Goal: Task Accomplishment & Management: Manage account settings

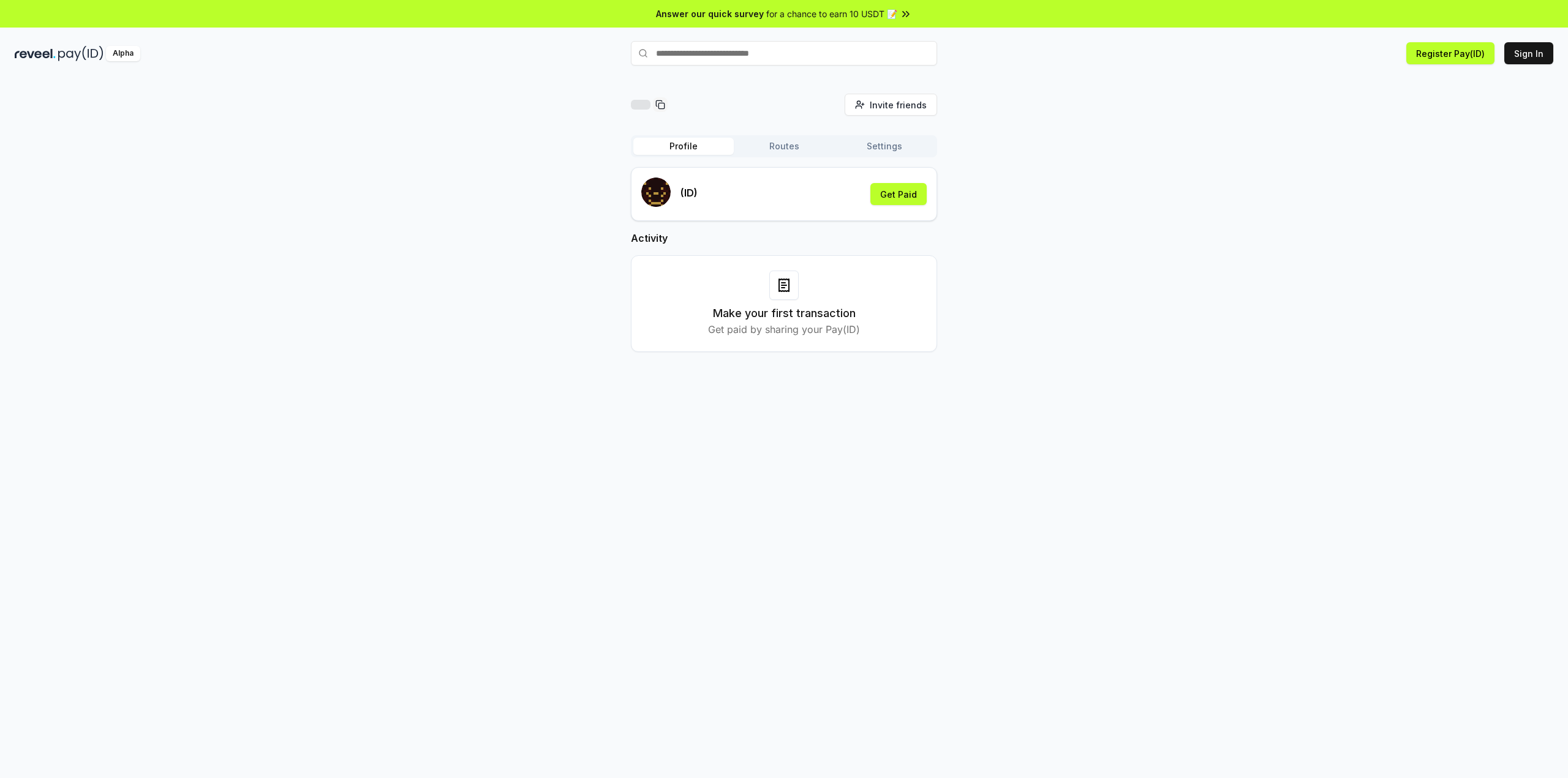
click at [787, 153] on button "Routes" at bounding box center [783, 146] width 100 height 17
click at [716, 151] on button "Profile" at bounding box center [683, 146] width 100 height 17
click at [771, 143] on button "Routes" at bounding box center [783, 146] width 100 height 17
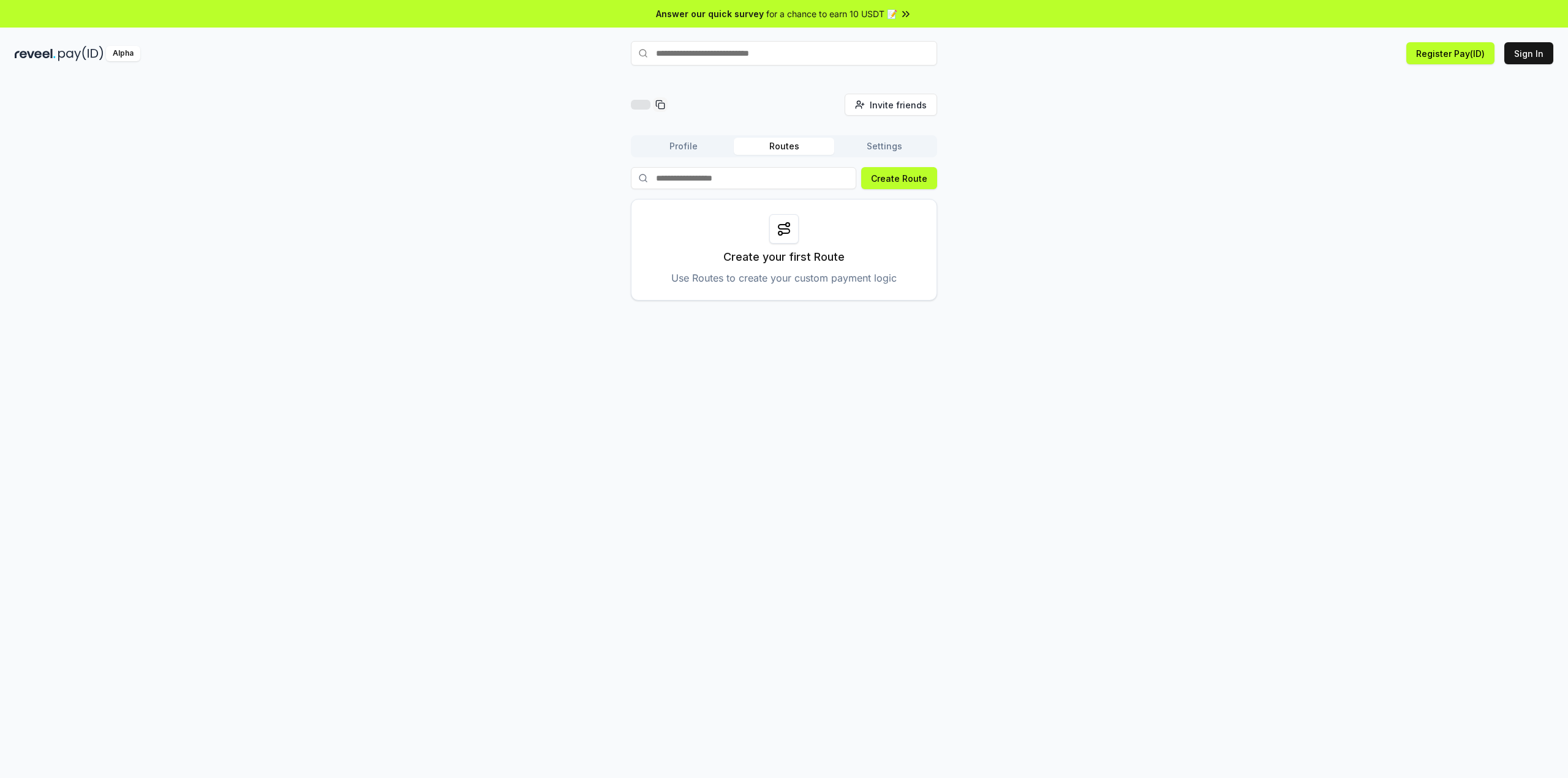
click at [861, 141] on button "Settings" at bounding box center [884, 146] width 100 height 17
click at [706, 144] on button "Profile" at bounding box center [683, 146] width 100 height 17
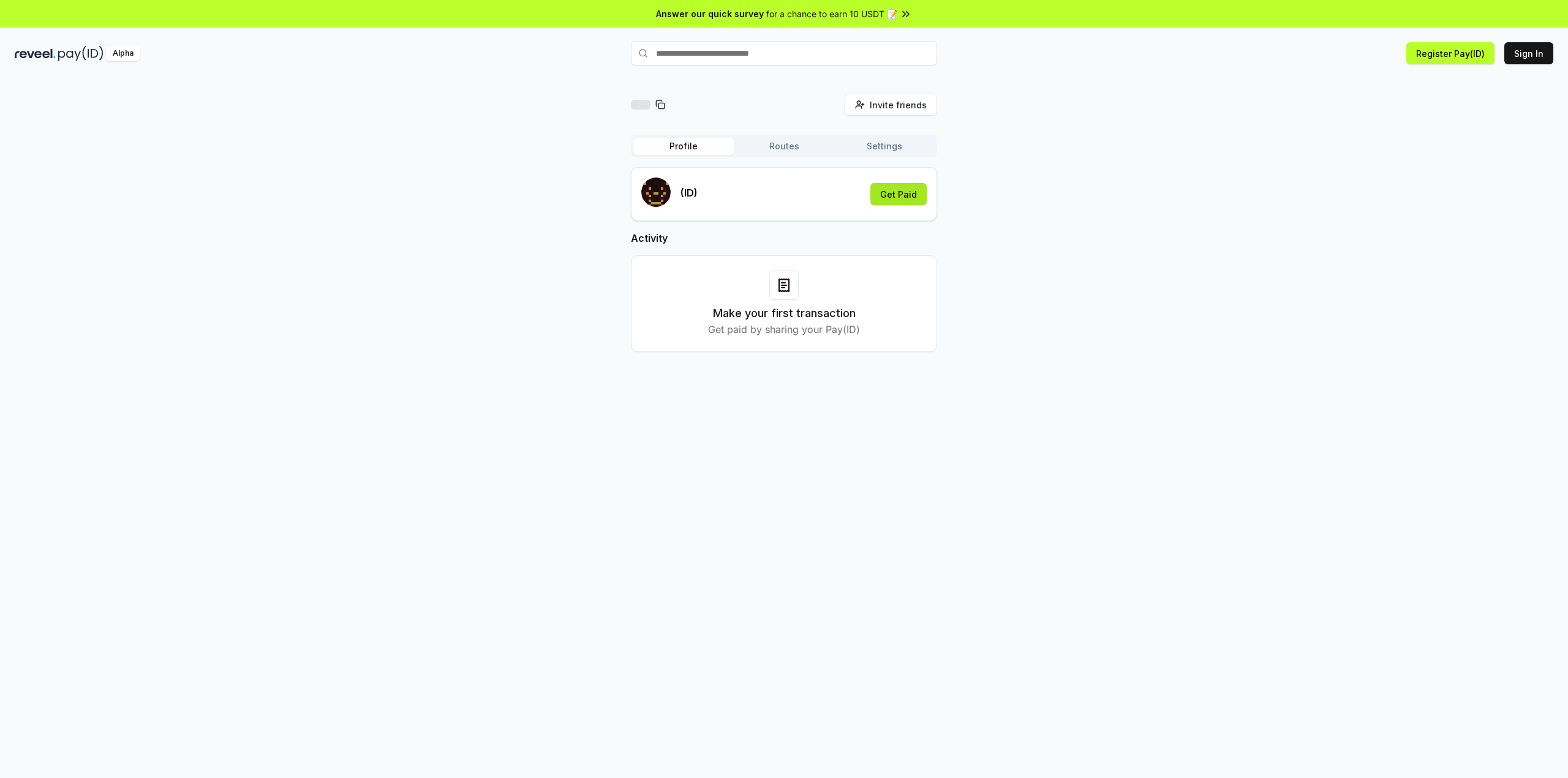
click at [895, 192] on button "Get Paid" at bounding box center [898, 194] width 57 height 22
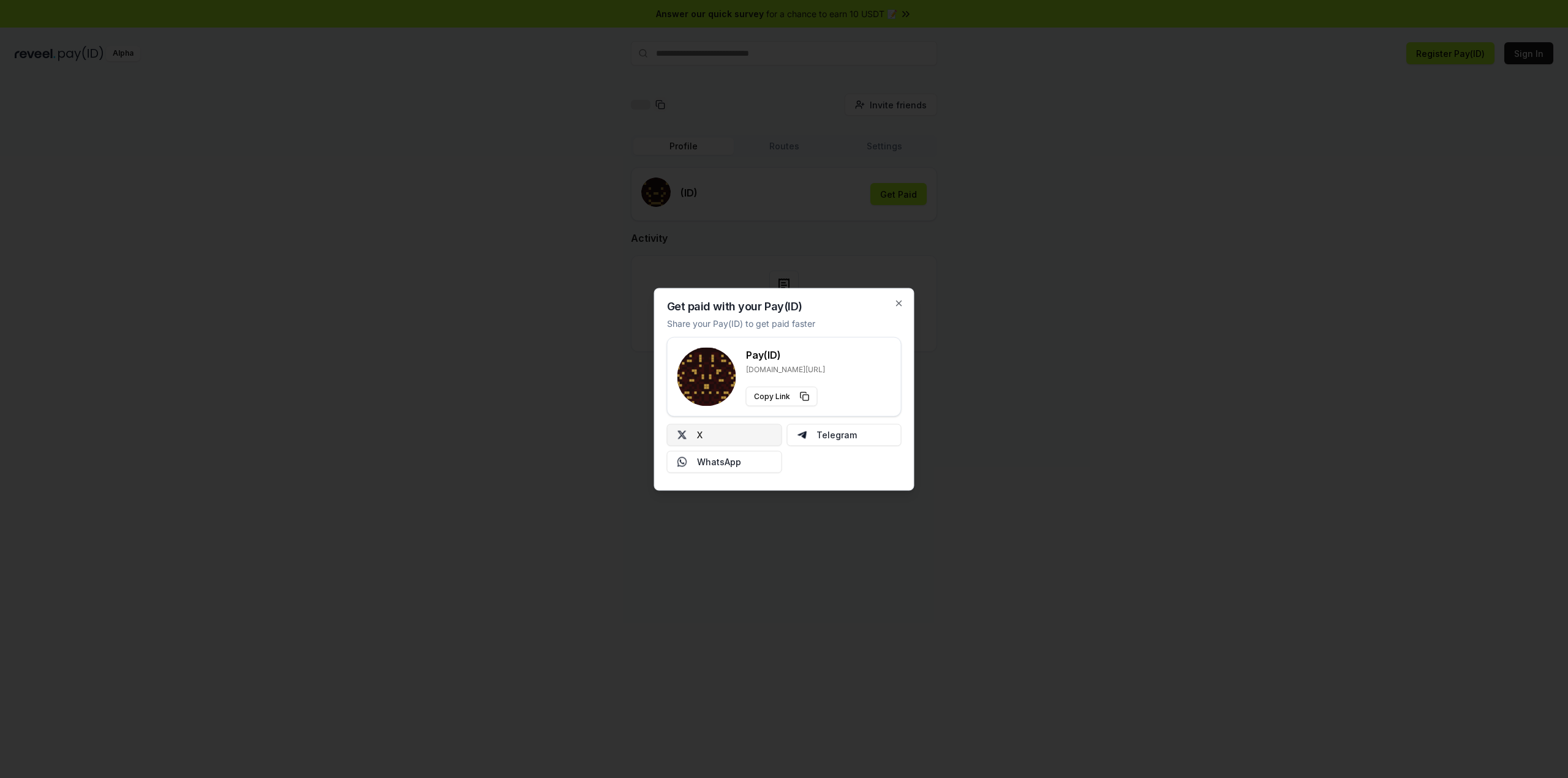
click at [730, 434] on button "X" at bounding box center [724, 435] width 115 height 22
click at [892, 301] on div "Get paid with your Pay(ID) Share your Pay(ID) to get paid faster Pay(ID) reveel…" at bounding box center [784, 389] width 260 height 203
click at [902, 309] on div "Get paid with your Pay(ID) Share your Pay(ID) to get paid faster Pay(ID) reveel…" at bounding box center [784, 389] width 260 height 203
click at [904, 308] on div "Get paid with your Pay(ID) Share your Pay(ID) to get paid faster Pay(ID) reveel…" at bounding box center [784, 389] width 260 height 203
click at [899, 302] on icon "button" at bounding box center [900, 303] width 10 height 10
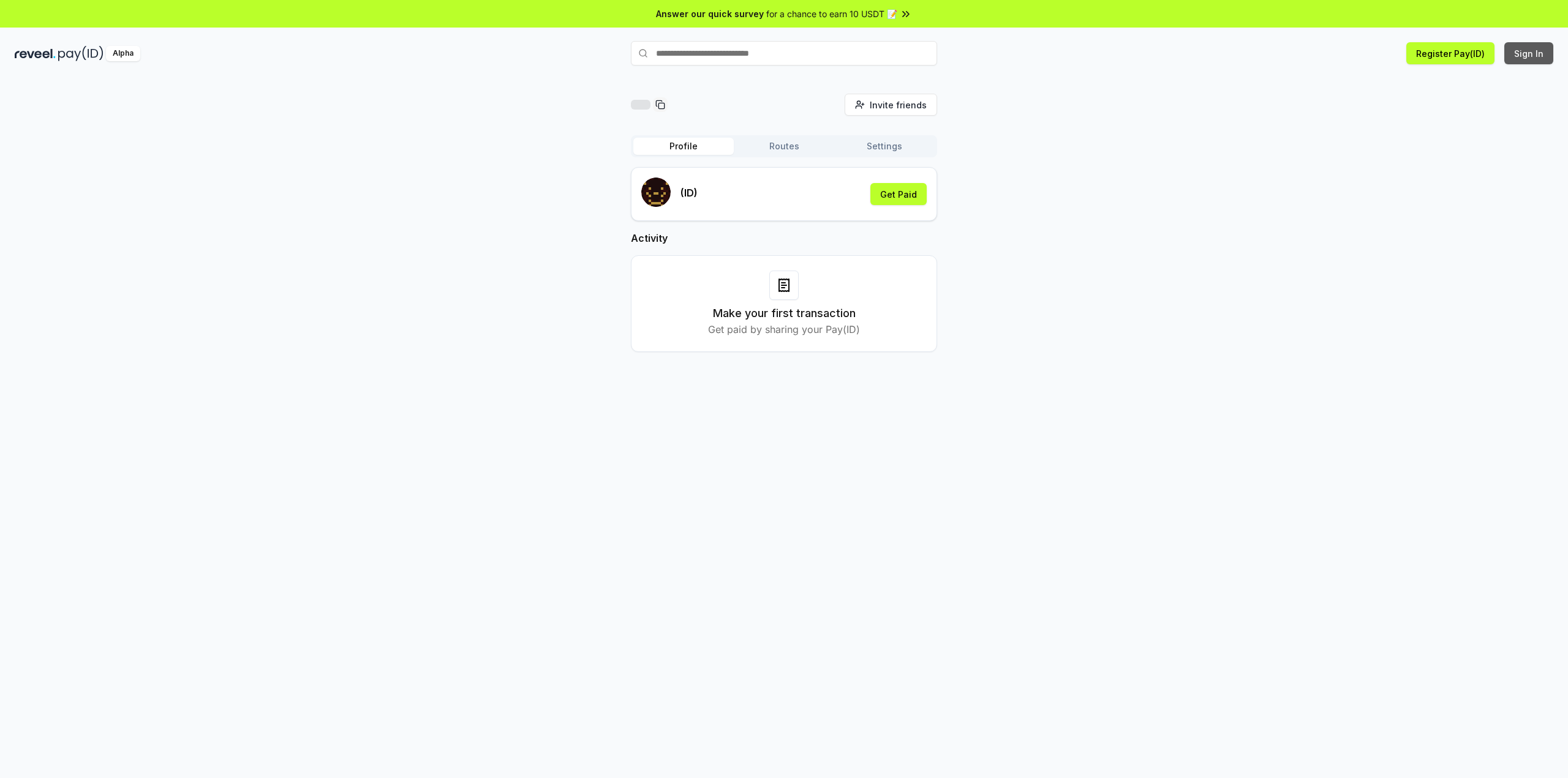
click at [1530, 50] on button "Sign In" at bounding box center [1528, 53] width 49 height 22
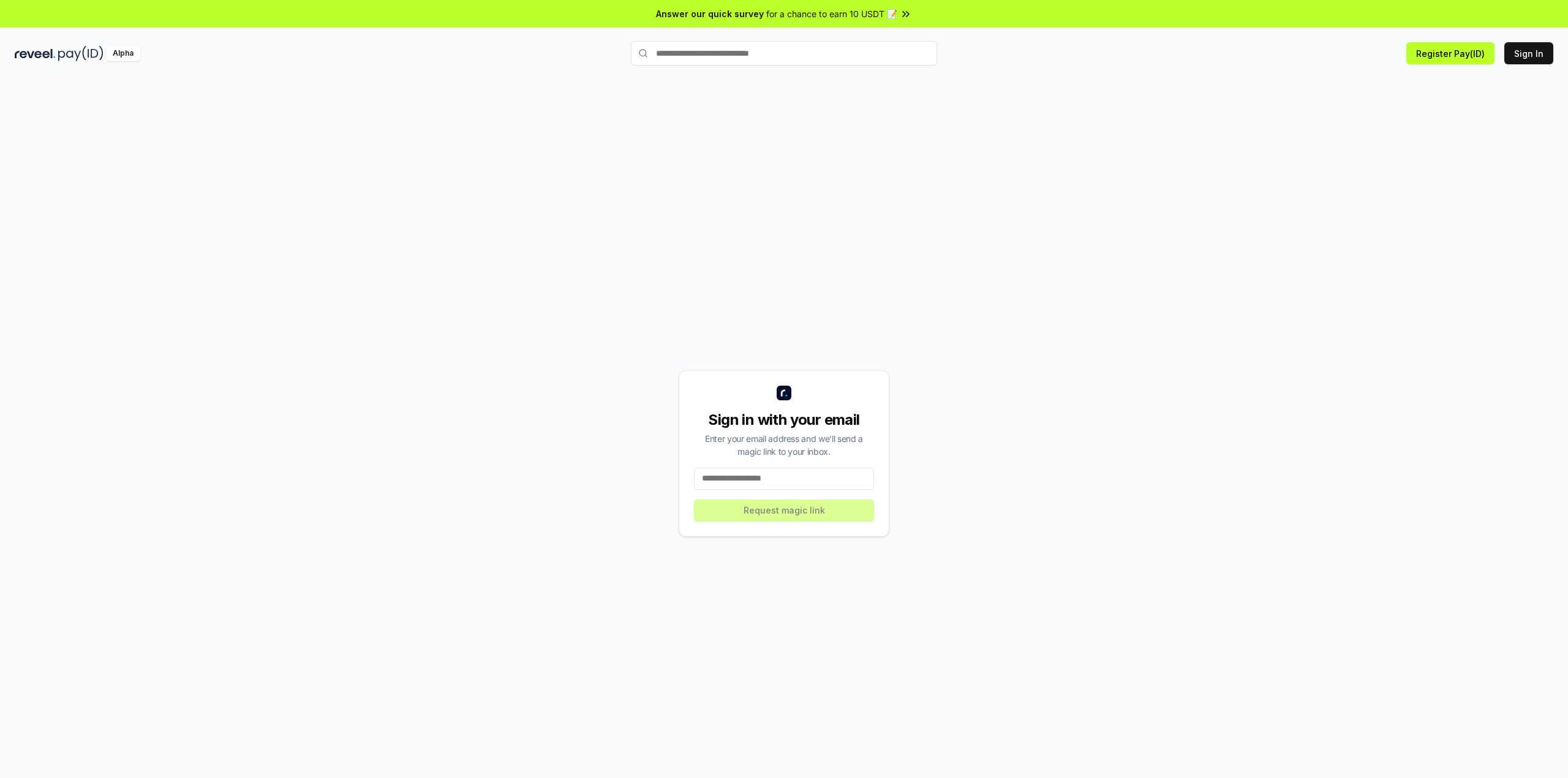
click at [752, 480] on input at bounding box center [783, 478] width 180 height 22
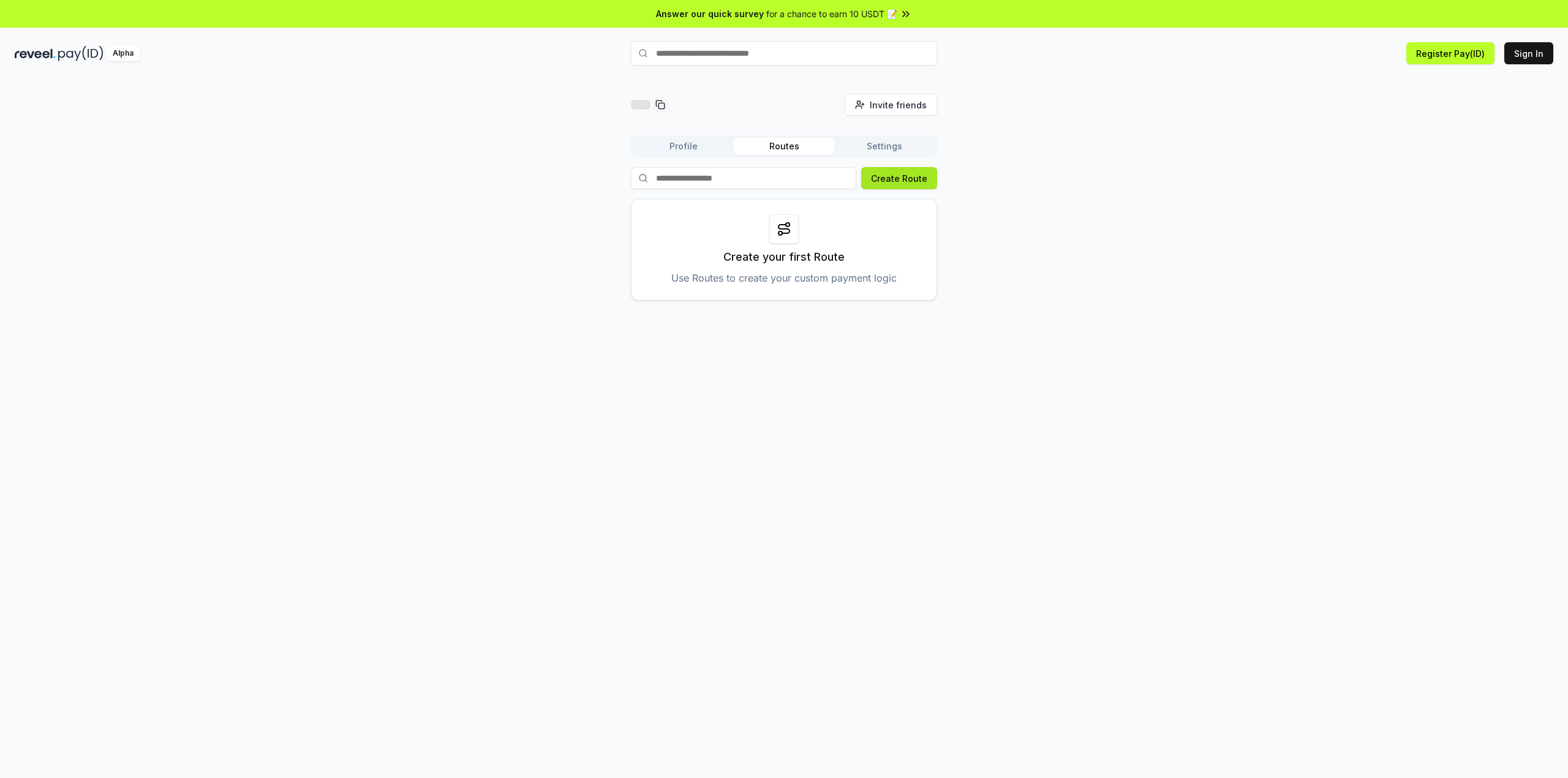
click at [885, 182] on button "Create Route" at bounding box center [899, 178] width 76 height 22
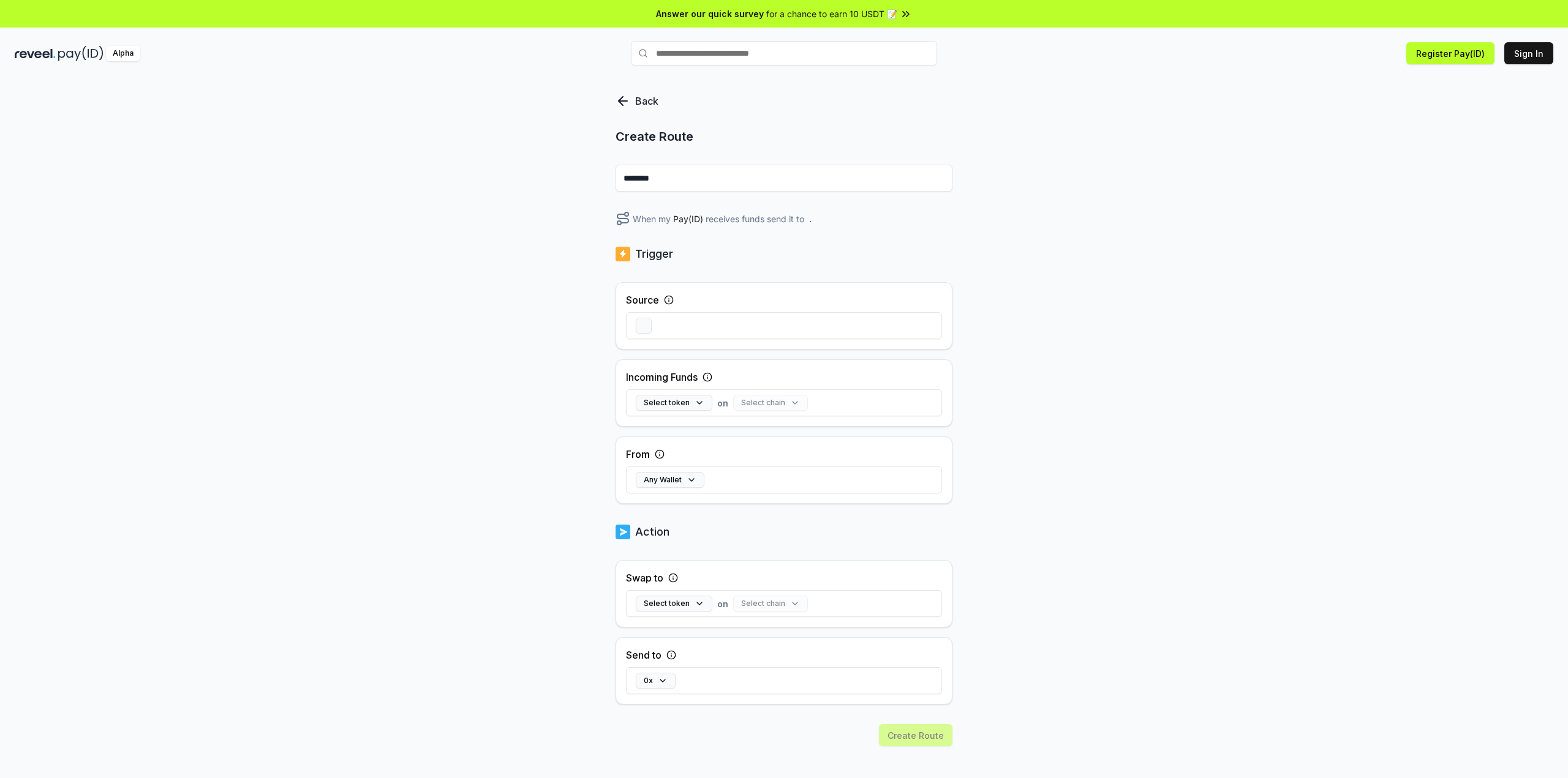
click at [726, 177] on input "********" at bounding box center [783, 178] width 337 height 27
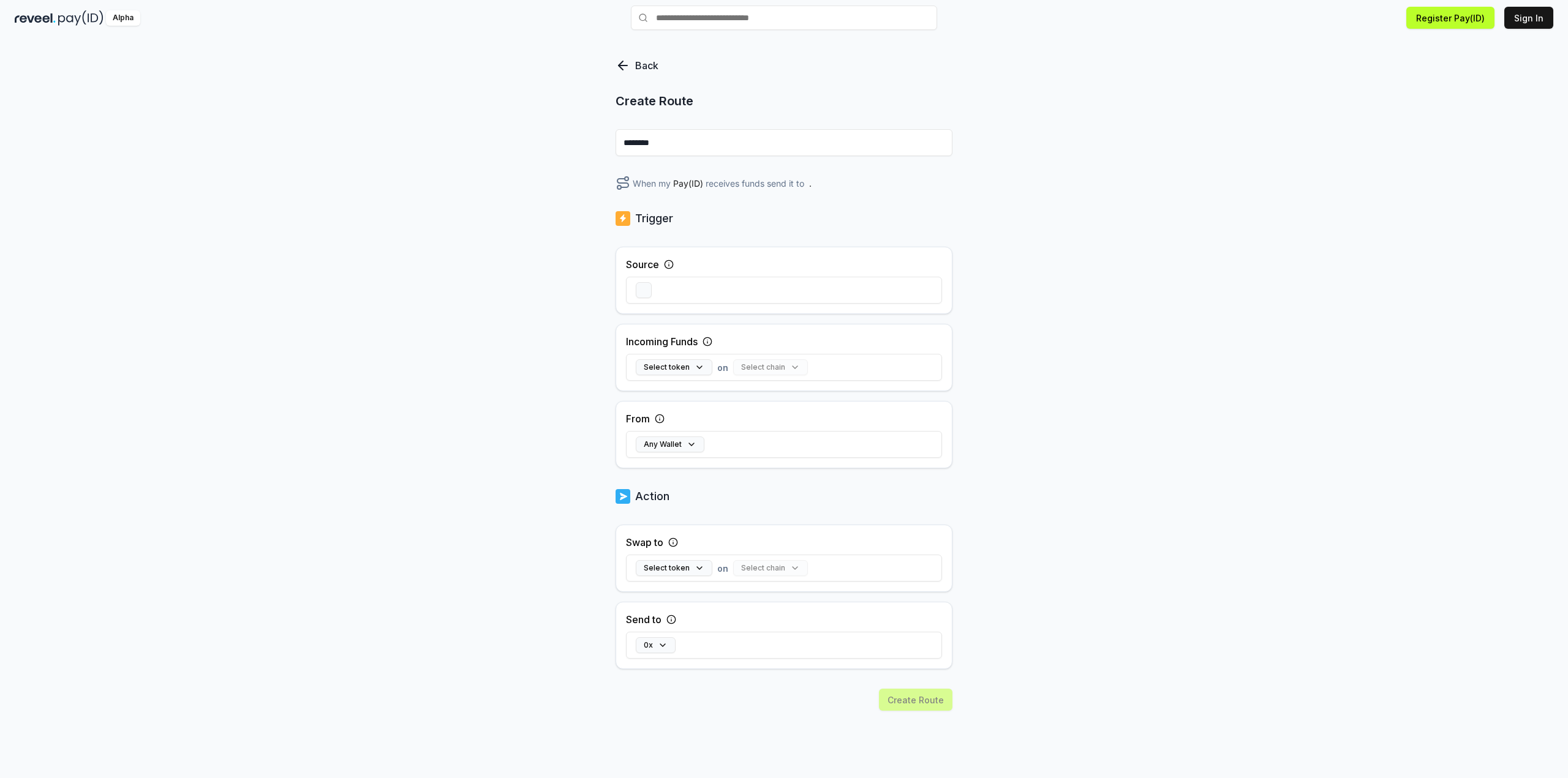
scroll to position [62, 0]
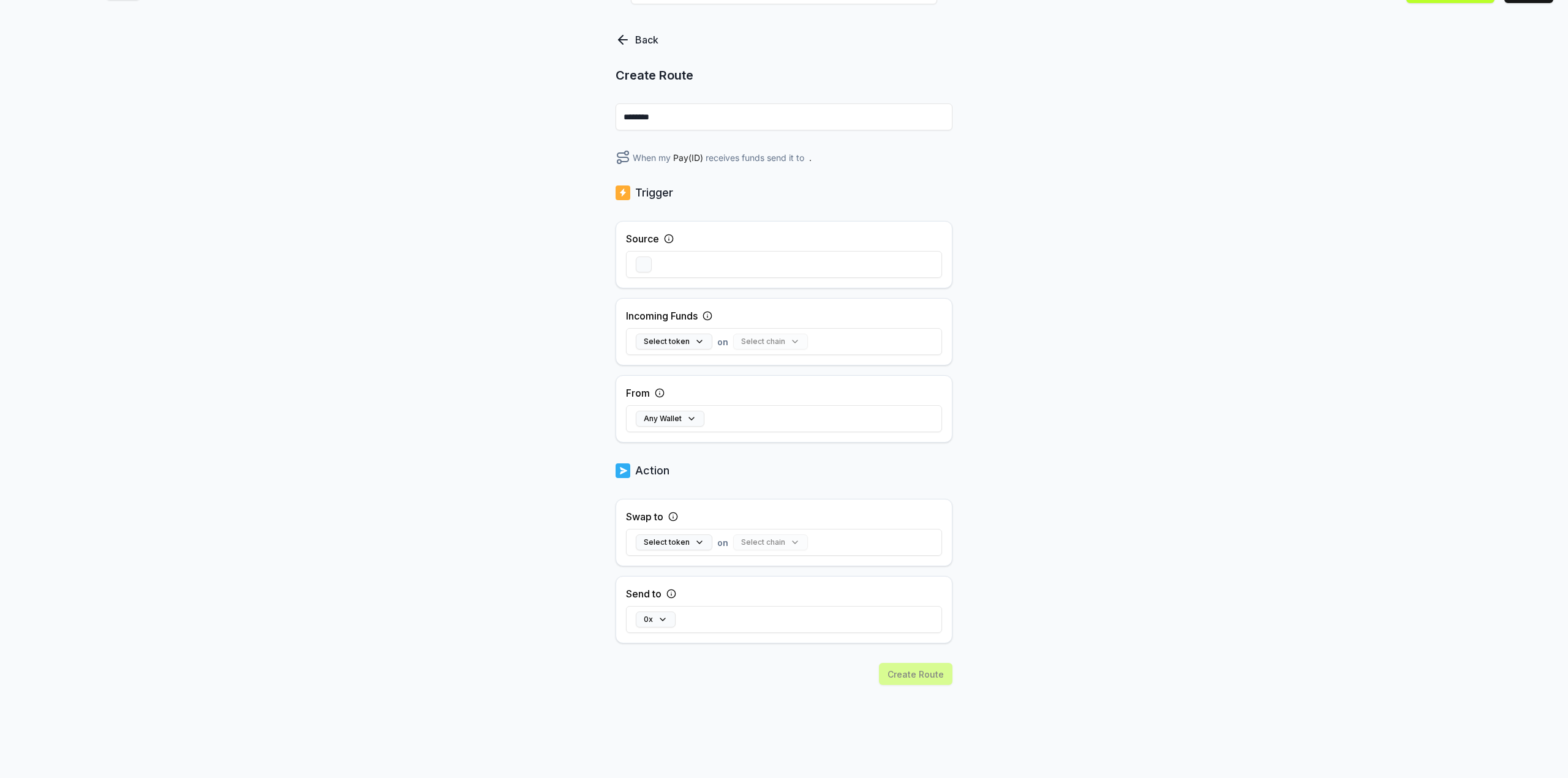
click at [774, 258] on div at bounding box center [784, 264] width 316 height 35
click at [767, 264] on div at bounding box center [784, 264] width 316 height 35
click at [698, 343] on button "Select token" at bounding box center [673, 342] width 77 height 16
click at [703, 395] on div "USDT" at bounding box center [765, 406] width 231 height 27
click at [765, 316] on div "Incoming Funds USDT on Select chain Clear" at bounding box center [783, 332] width 337 height 68
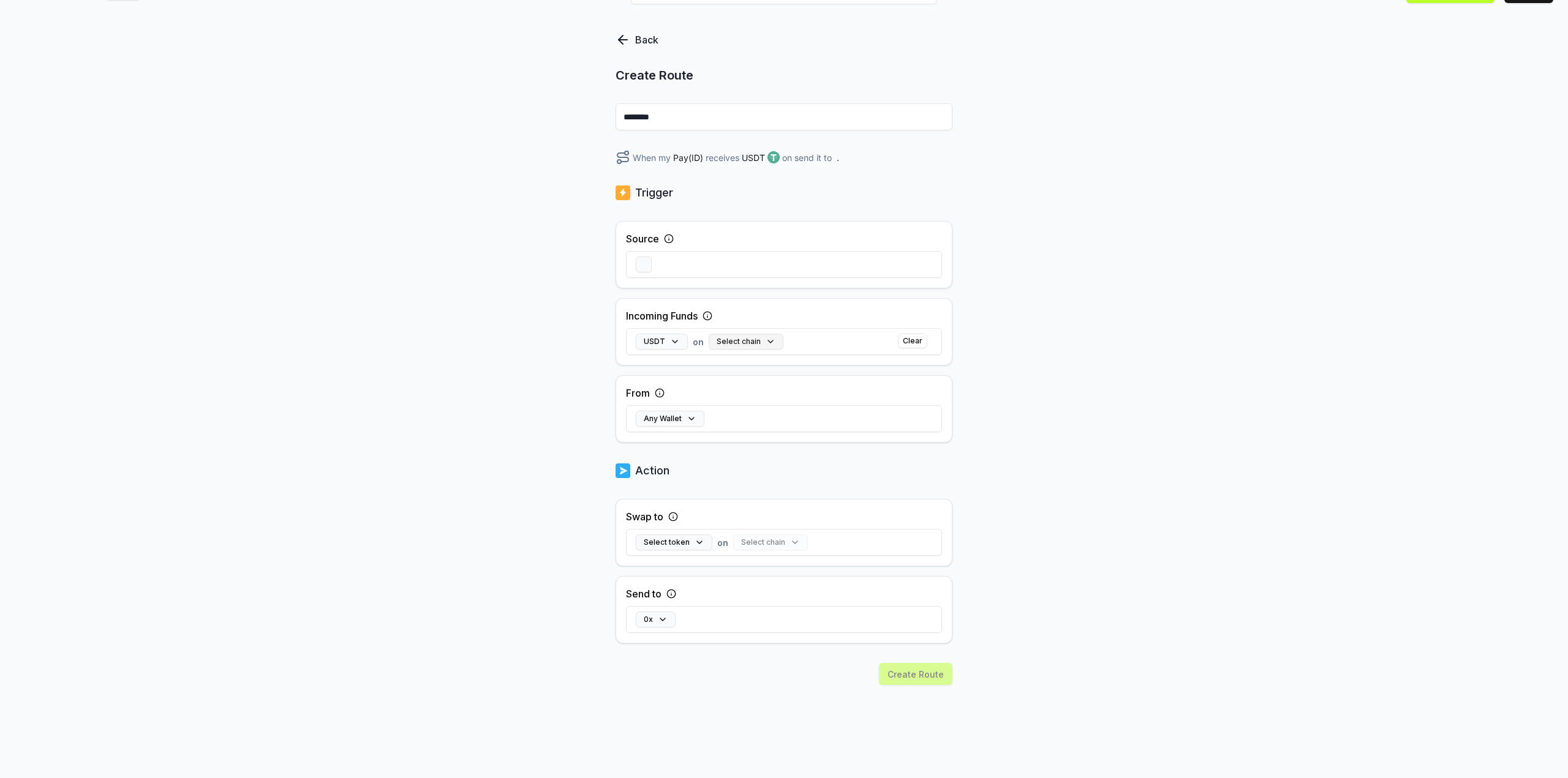
click at [755, 345] on button "Select chain" at bounding box center [746, 342] width 75 height 16
click at [805, 507] on p "BNB Smart Chain" at bounding box center [786, 505] width 74 height 10
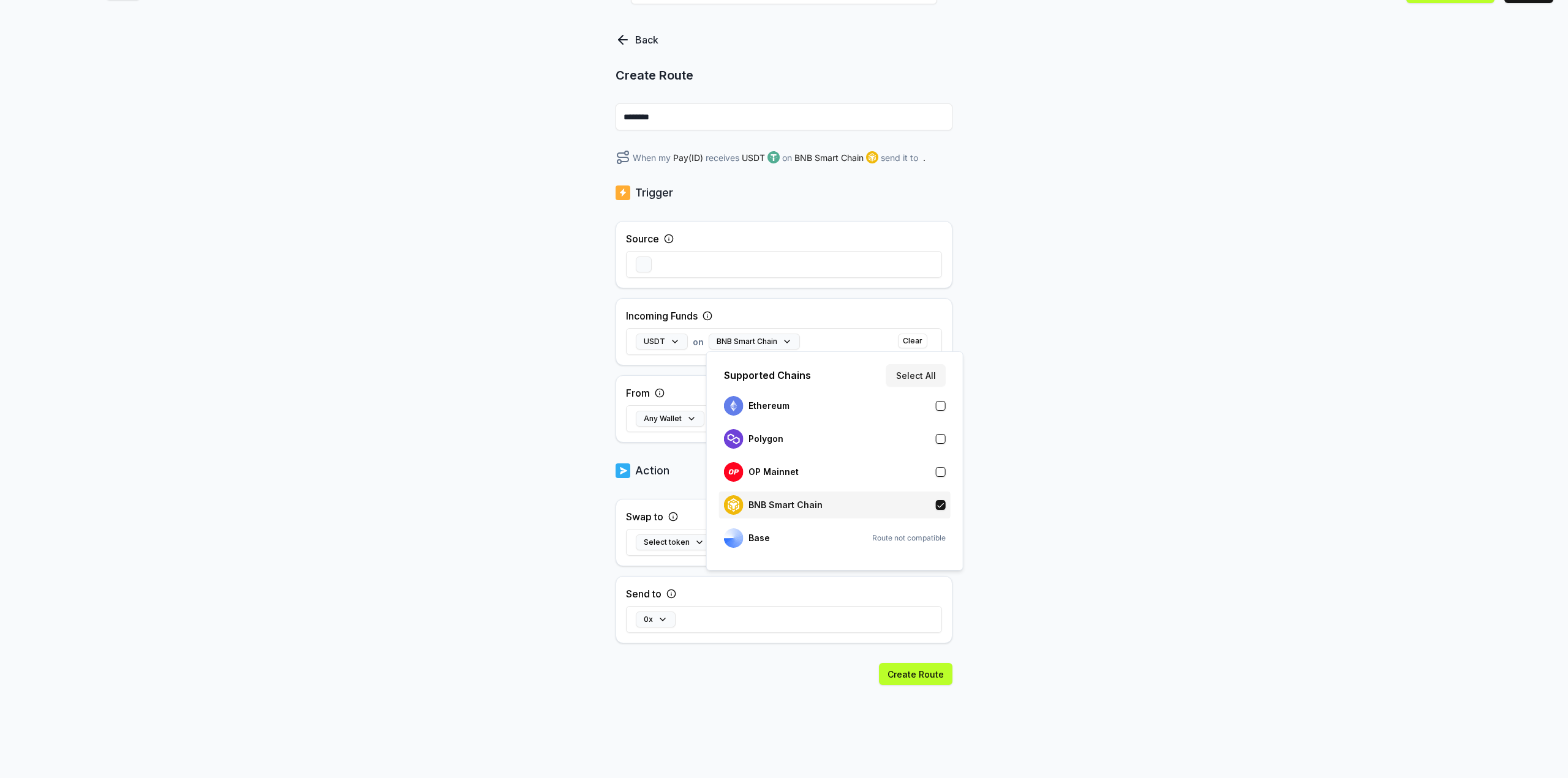
click at [789, 504] on p "BNB Smart Chain" at bounding box center [786, 505] width 74 height 10
click at [778, 503] on p "BNB Smart Chain" at bounding box center [786, 505] width 74 height 10
click at [1058, 425] on div "Back Create Route ******** When my Pay(ID) receives USDT on send it to . Trigge…" at bounding box center [784, 380] width 1568 height 744
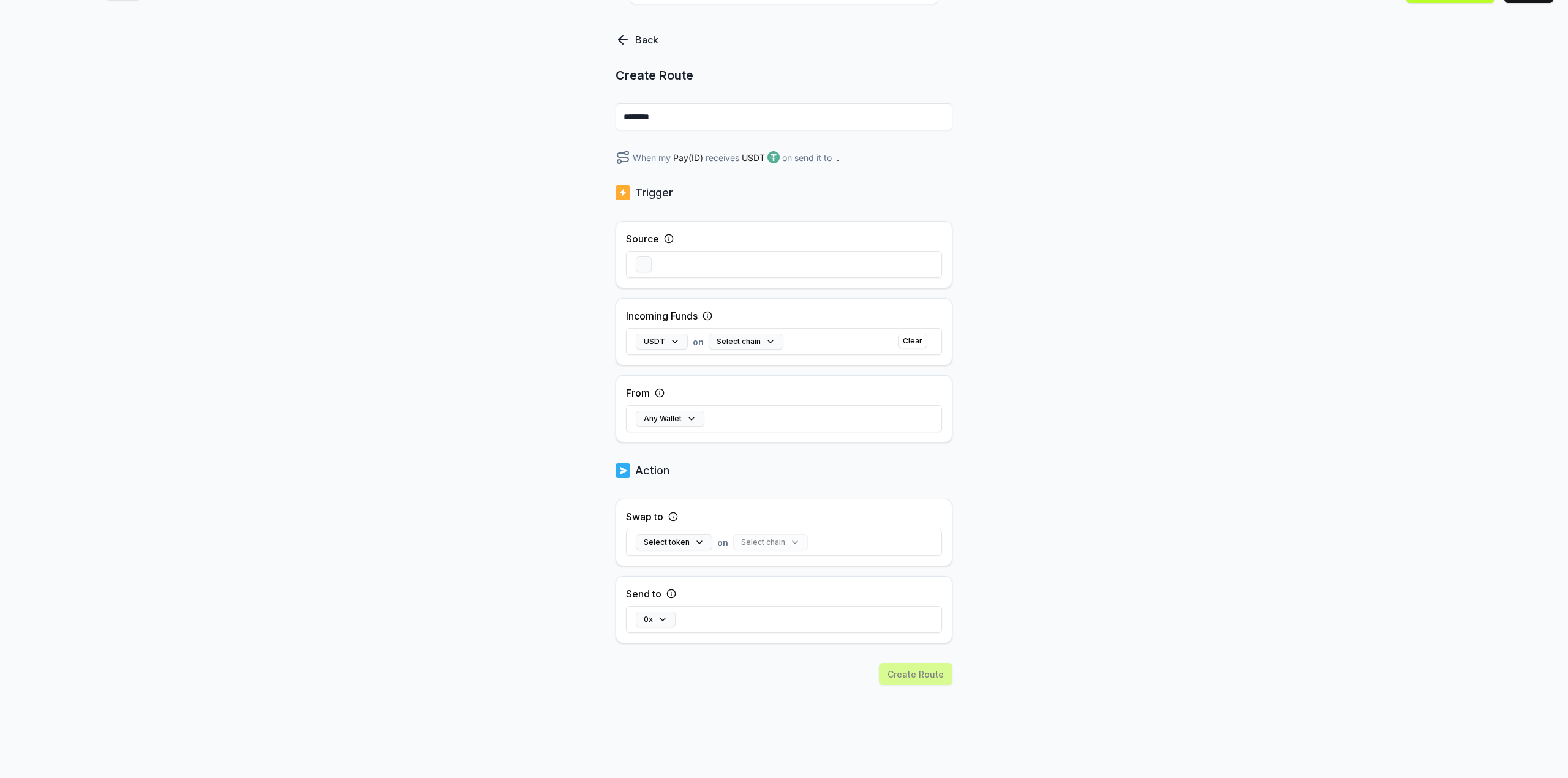
click at [792, 337] on div "USDT on Select chain Clear" at bounding box center [784, 342] width 316 height 35
click at [771, 341] on button "Select chain" at bounding box center [746, 342] width 75 height 16
click at [796, 511] on div "BNB Smart Chain" at bounding box center [773, 505] width 99 height 19
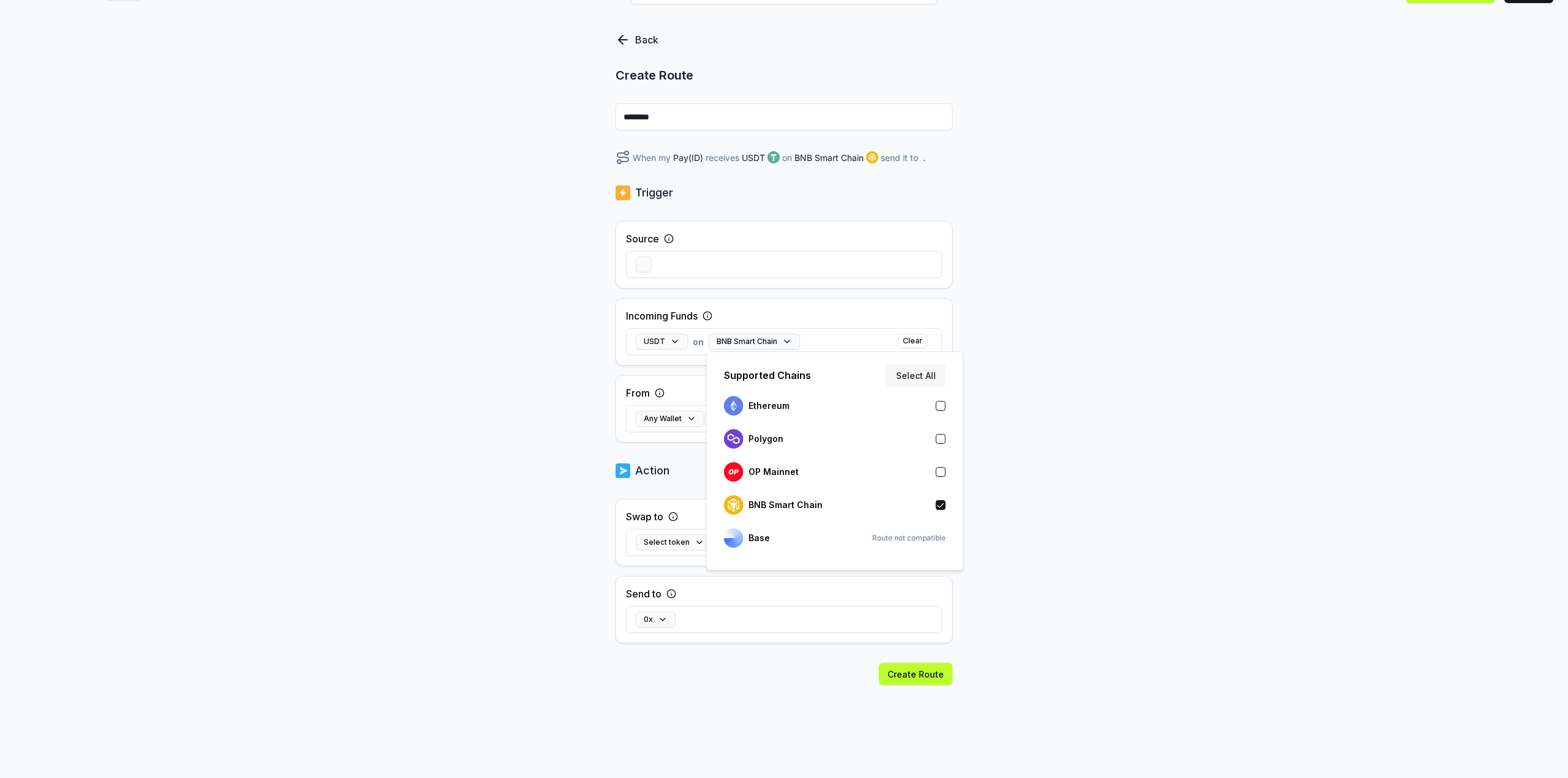
click at [912, 371] on button "Select All" at bounding box center [916, 375] width 59 height 22
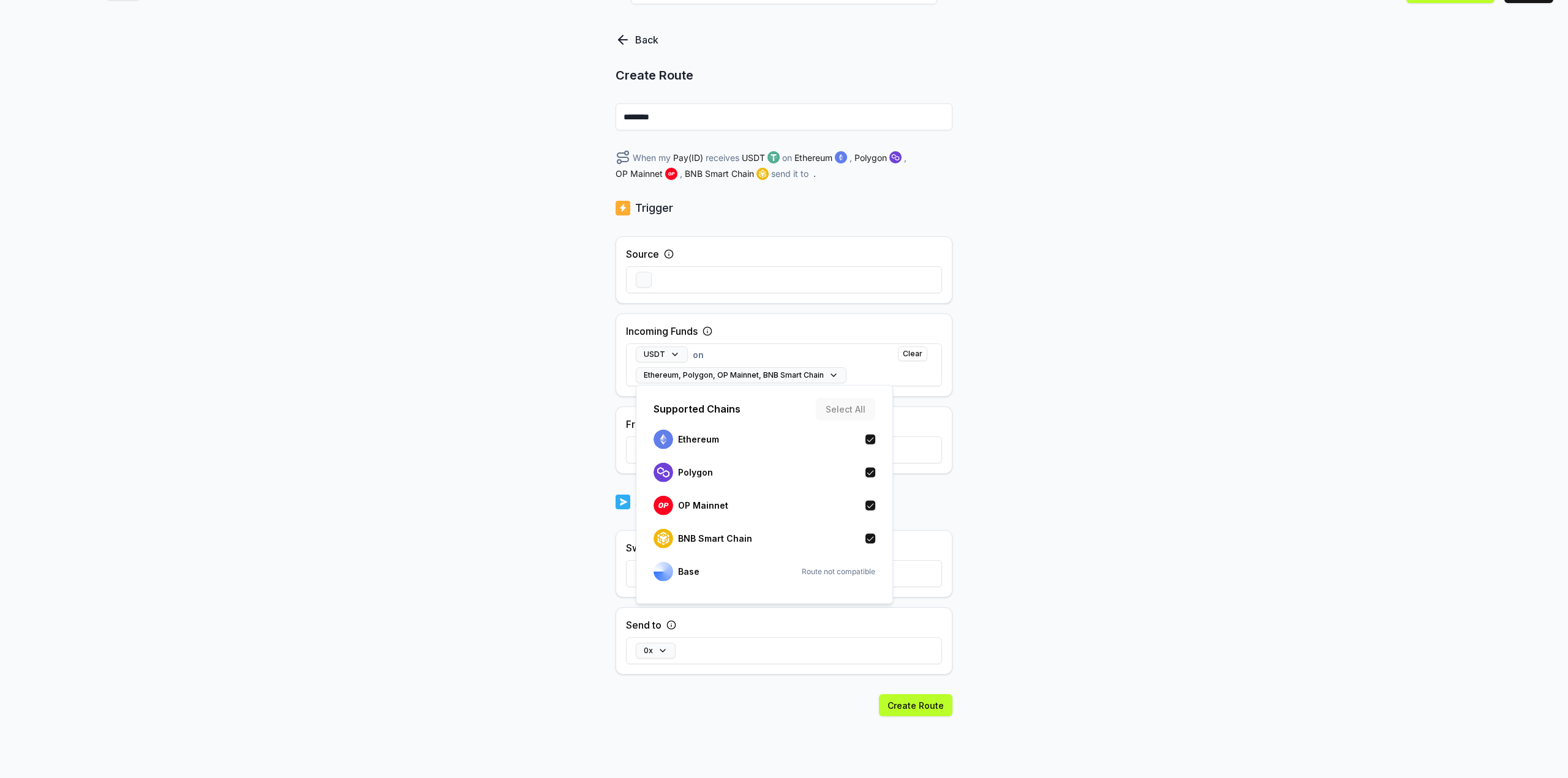
click at [994, 398] on div "Back Create Route ******** When my Pay(ID) receives USDT on Ethereum , Polygon …" at bounding box center [784, 380] width 1568 height 744
click at [825, 368] on button "Ethereum, Polygon, OP Mainnet, BNB Smart Chain" at bounding box center [741, 375] width 211 height 16
click at [872, 440] on button "button" at bounding box center [870, 440] width 10 height 10
click at [868, 467] on div "Polygon" at bounding box center [764, 473] width 222 height 19
click at [872, 509] on button "button" at bounding box center [870, 506] width 10 height 10
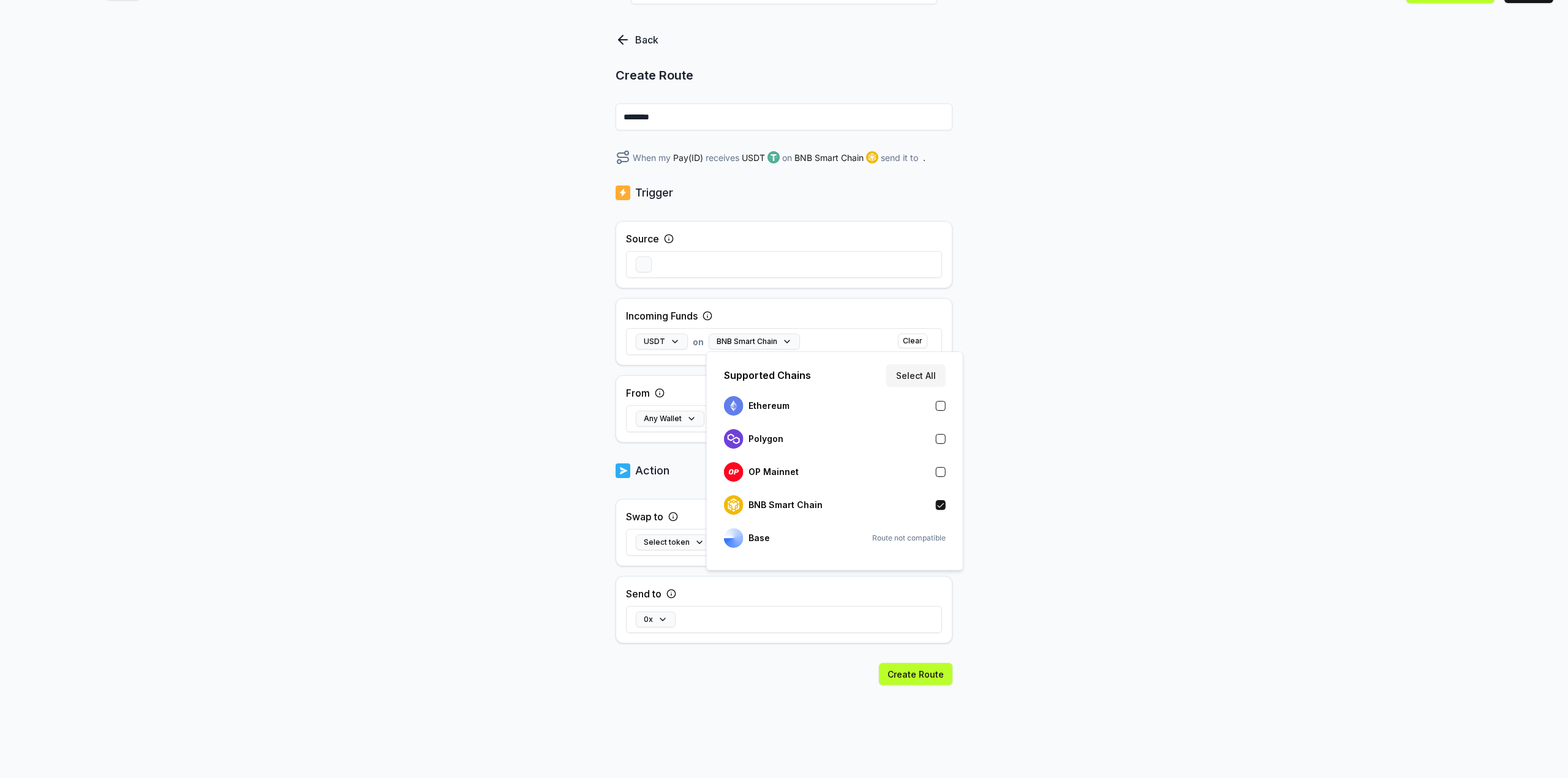
click at [1115, 432] on div "Back Create Route ******** When my Pay(ID) receives USDT on BNB Smart Chain sen…" at bounding box center [784, 380] width 1568 height 744
click at [691, 419] on button "Any Wallet" at bounding box center [669, 419] width 68 height 16
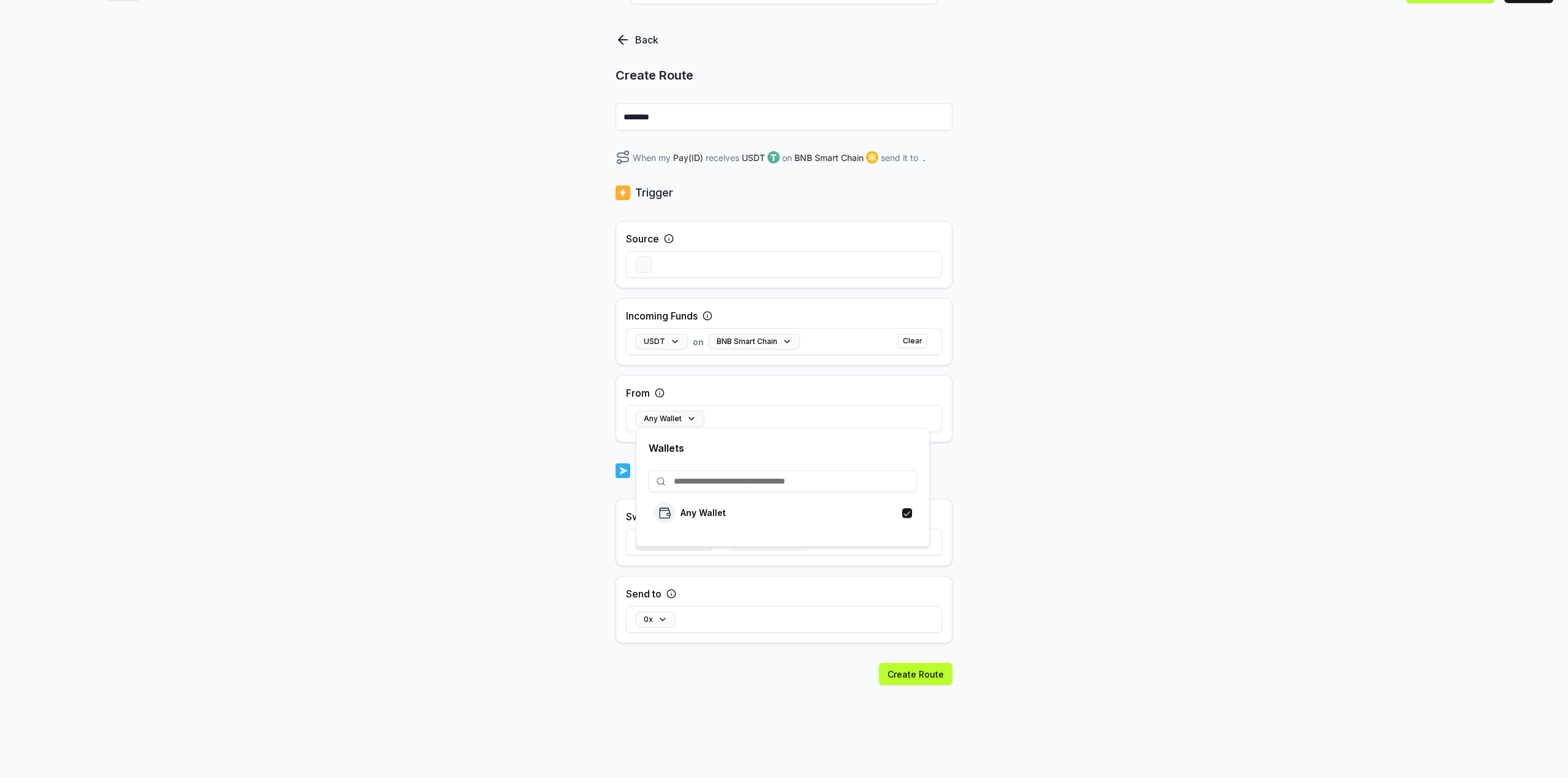
click at [1134, 439] on div "Back Create Route ******** When my Pay(ID) receives USDT on BNB Smart Chain sen…" at bounding box center [784, 380] width 1568 height 744
click at [695, 539] on button "Select token" at bounding box center [673, 543] width 77 height 16
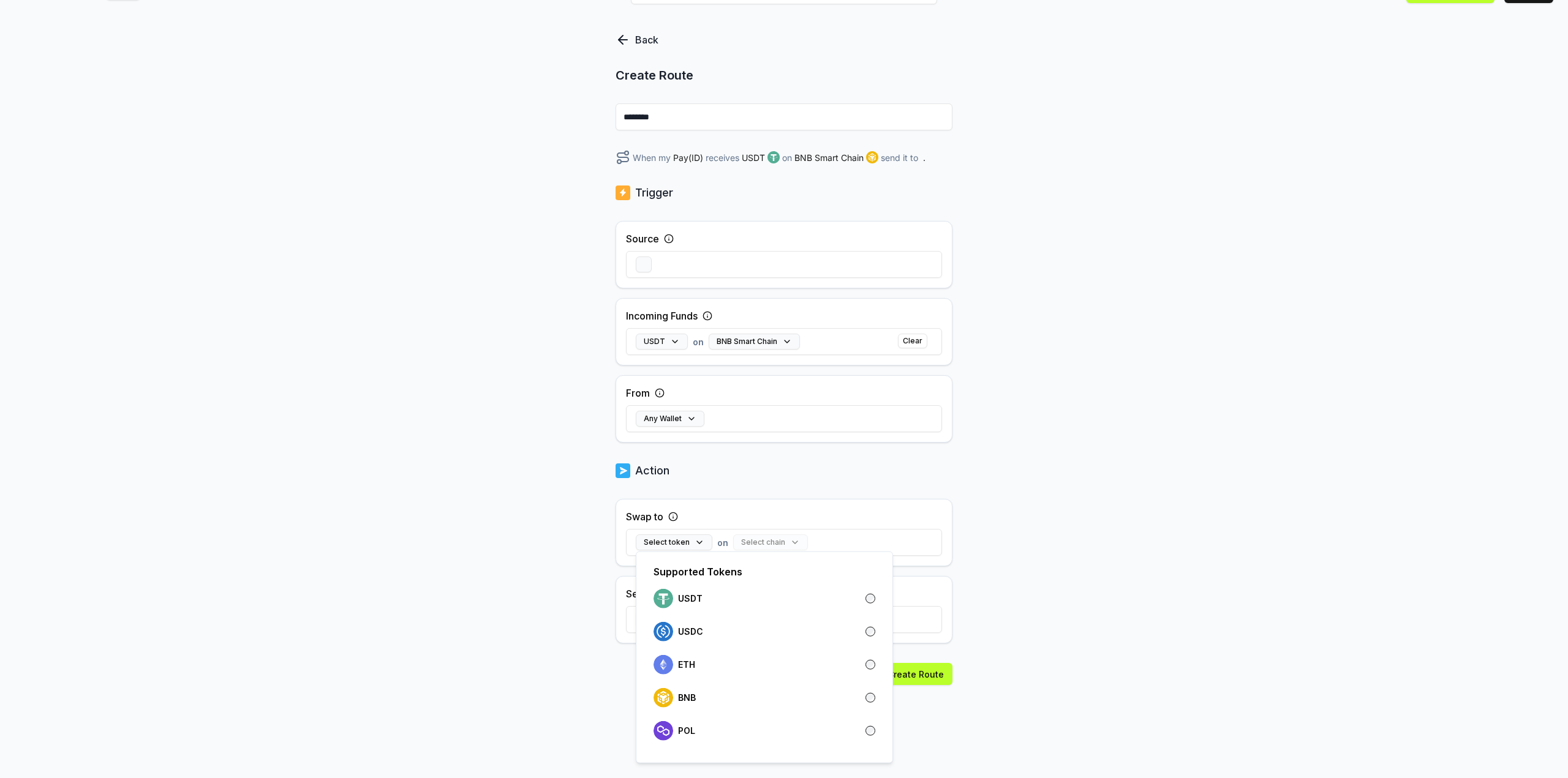
click at [1094, 466] on div "Back Create Route ******** When my Pay(ID) receives USDT on BNB Smart Chain sen…" at bounding box center [784, 380] width 1568 height 744
click at [779, 542] on div "Select chain" at bounding box center [770, 543] width 75 height 16
click at [792, 541] on div "Select chain" at bounding box center [770, 543] width 75 height 16
click at [690, 539] on button "Select token" at bounding box center [673, 543] width 77 height 16
click at [718, 597] on div "USDT" at bounding box center [764, 598] width 222 height 19
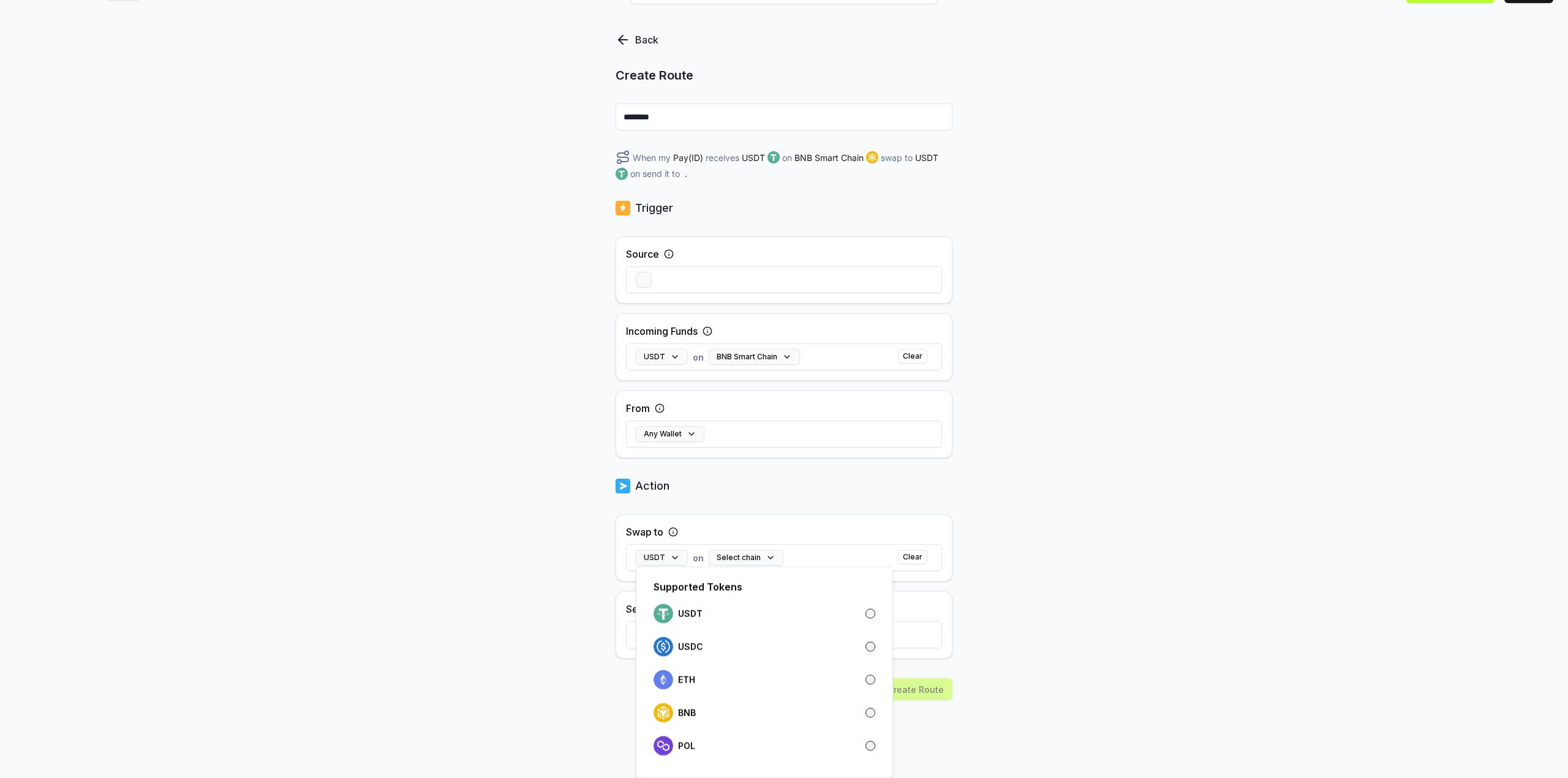
click at [1093, 507] on div "Back Create Route ******** When my Pay(ID) receives USDT on BNB Smart Chain swa…" at bounding box center [784, 380] width 1568 height 744
click at [754, 550] on button "Select chain" at bounding box center [746, 558] width 75 height 16
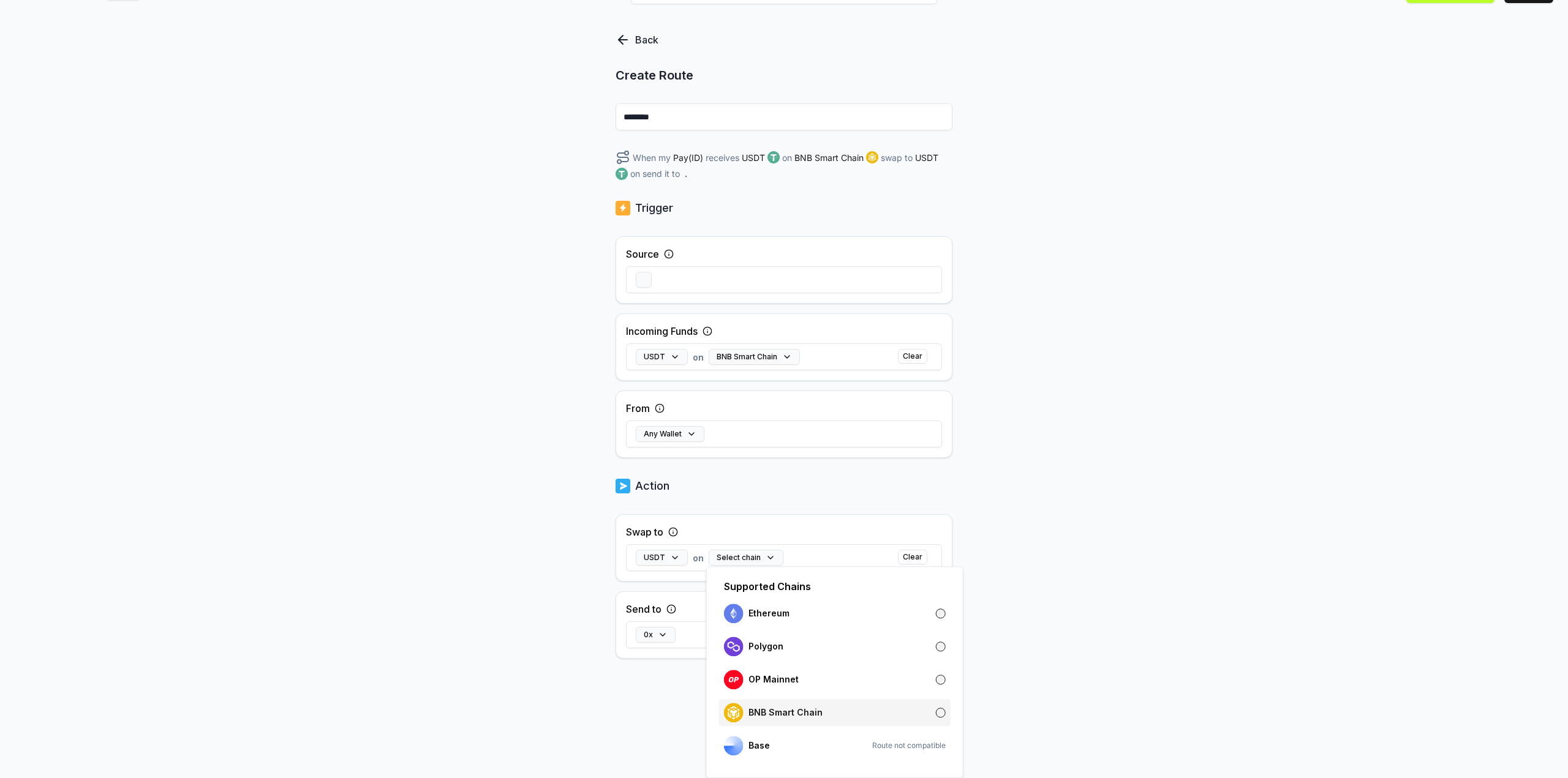
click at [790, 720] on div "BNB Smart Chain" at bounding box center [773, 712] width 99 height 19
click at [1203, 542] on div "Back Create Route ******** When my Pay(ID) receives USDT on BNB Smart Chain swa…" at bounding box center [784, 380] width 1568 height 744
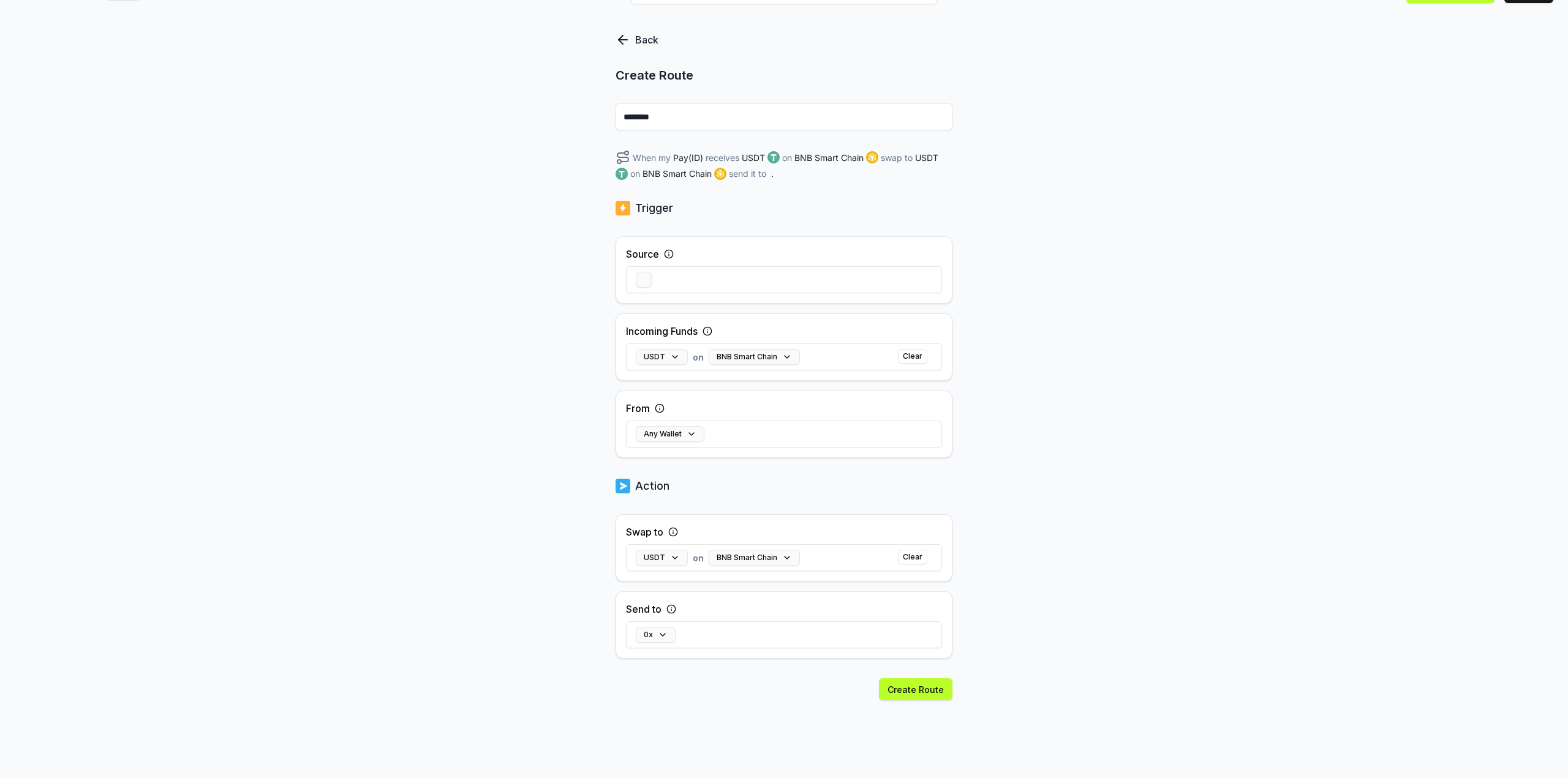
click at [685, 626] on div "0x" at bounding box center [784, 635] width 316 height 35
click at [937, 689] on button "Create Route" at bounding box center [915, 689] width 73 height 22
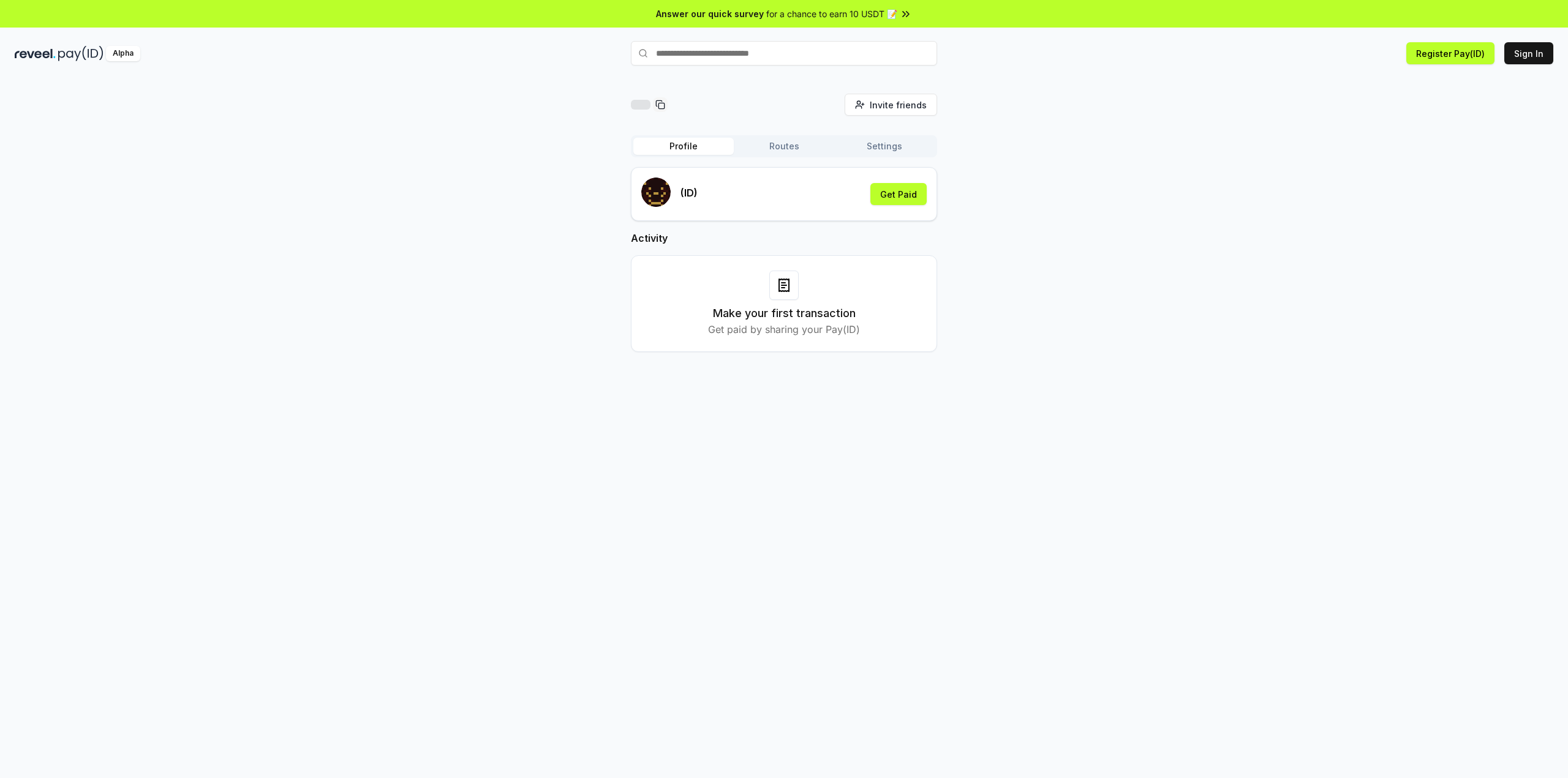
click at [781, 285] on icon at bounding box center [784, 285] width 5 height 0
click at [884, 192] on button "Get Paid" at bounding box center [898, 194] width 57 height 22
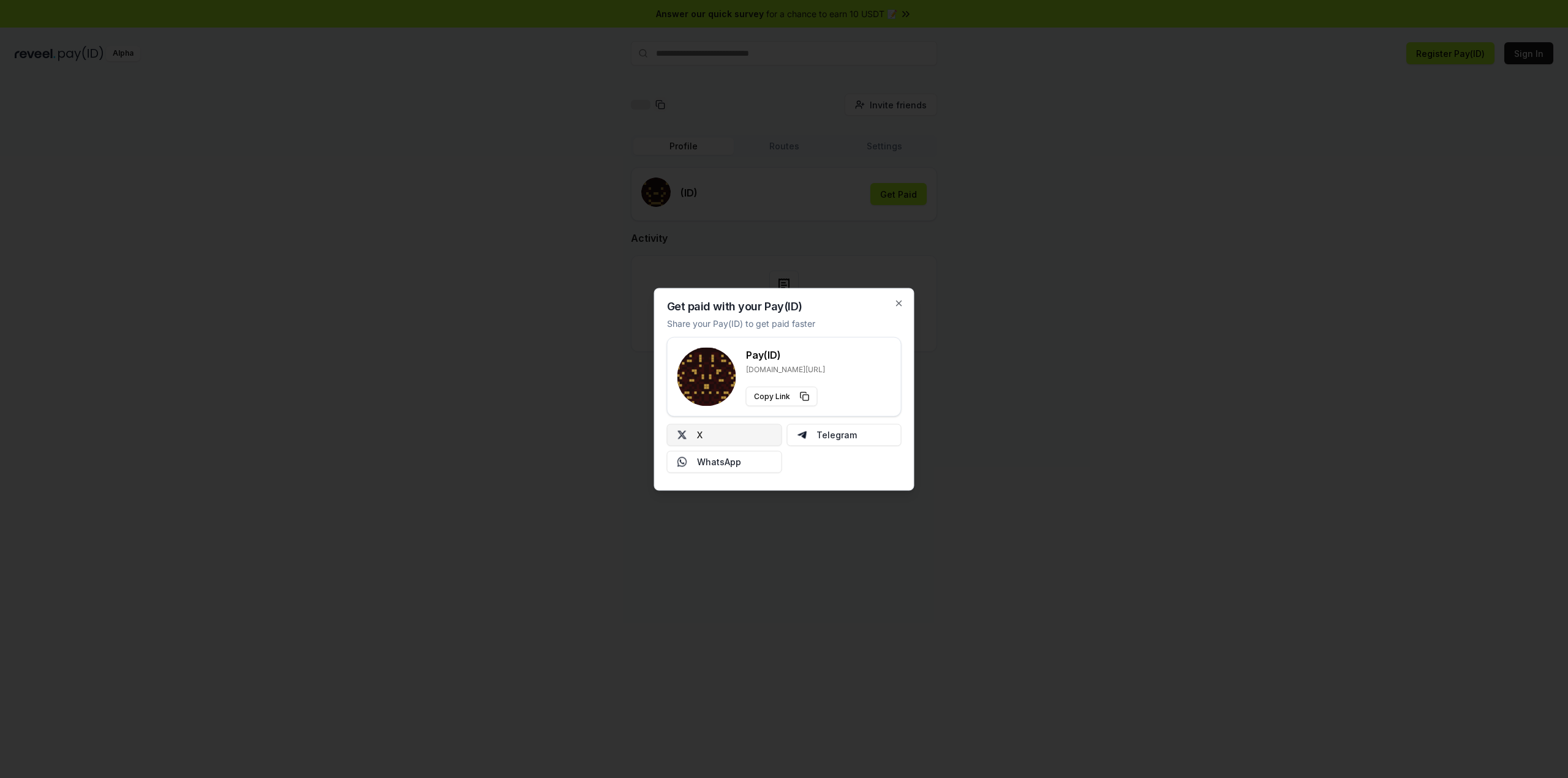
click at [744, 441] on button "X" at bounding box center [724, 435] width 115 height 22
click at [900, 304] on icon "button" at bounding box center [900, 303] width 10 height 10
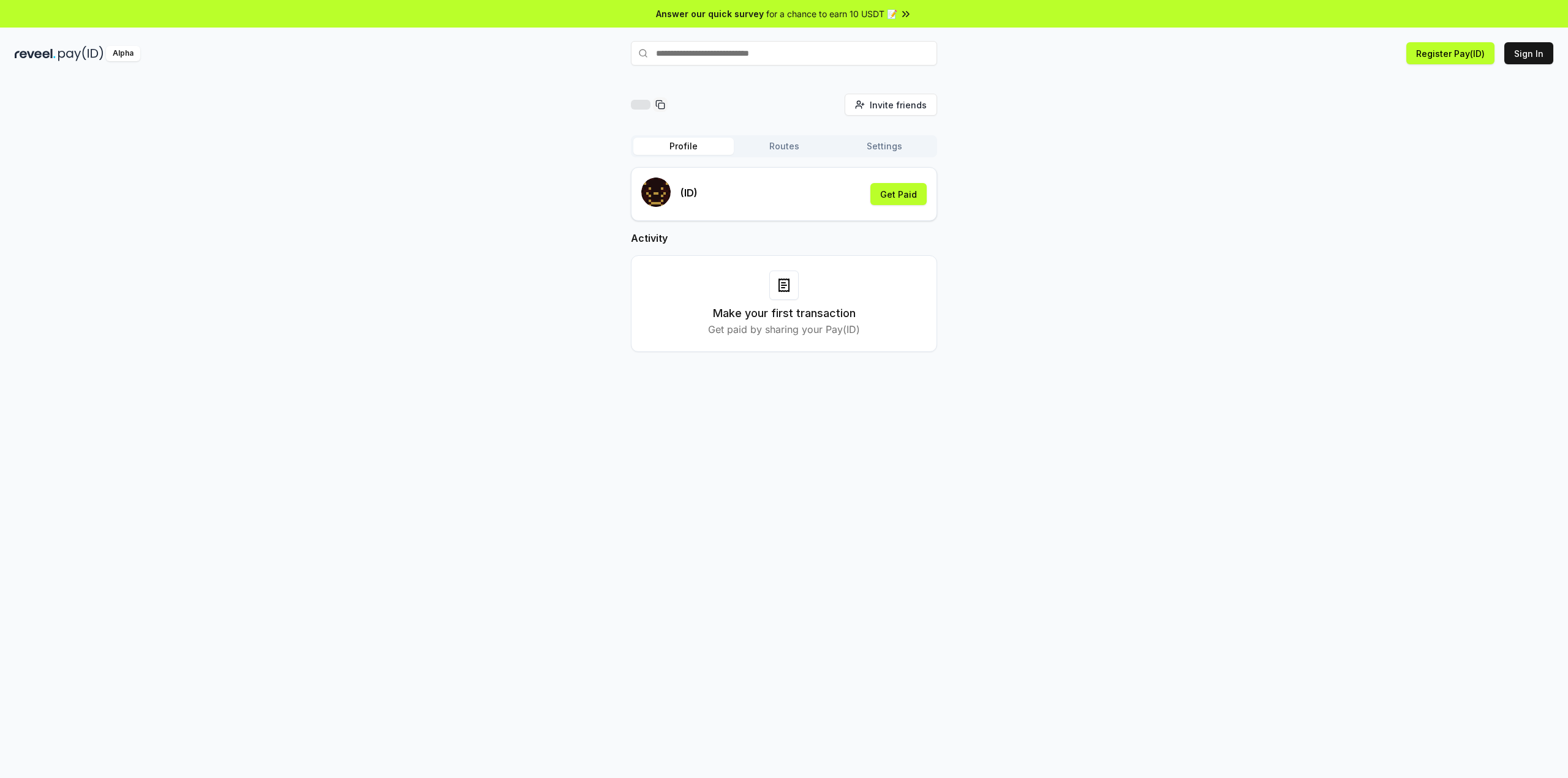
click at [787, 149] on button "Routes" at bounding box center [783, 146] width 100 height 17
click at [860, 147] on button "Settings" at bounding box center [884, 146] width 100 height 17
click at [797, 14] on span "for a chance to earn 10 USDT 📝" at bounding box center [831, 14] width 131 height 13
click at [118, 53] on div "Alpha" at bounding box center [123, 53] width 35 height 15
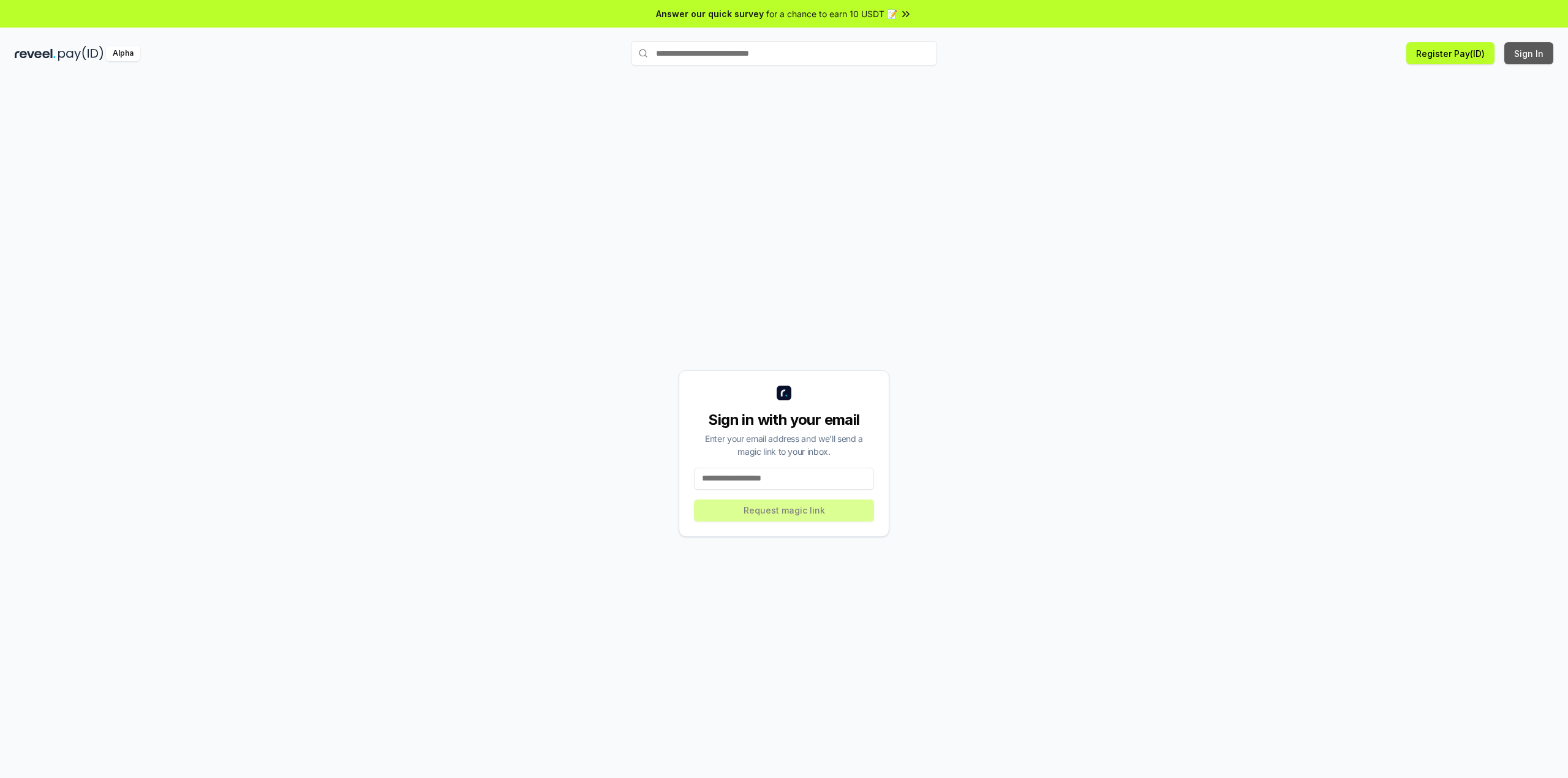
click at [1519, 57] on button "Sign In" at bounding box center [1528, 53] width 49 height 22
click at [814, 478] on input at bounding box center [783, 478] width 180 height 22
